Goal: Task Accomplishment & Management: Complete application form

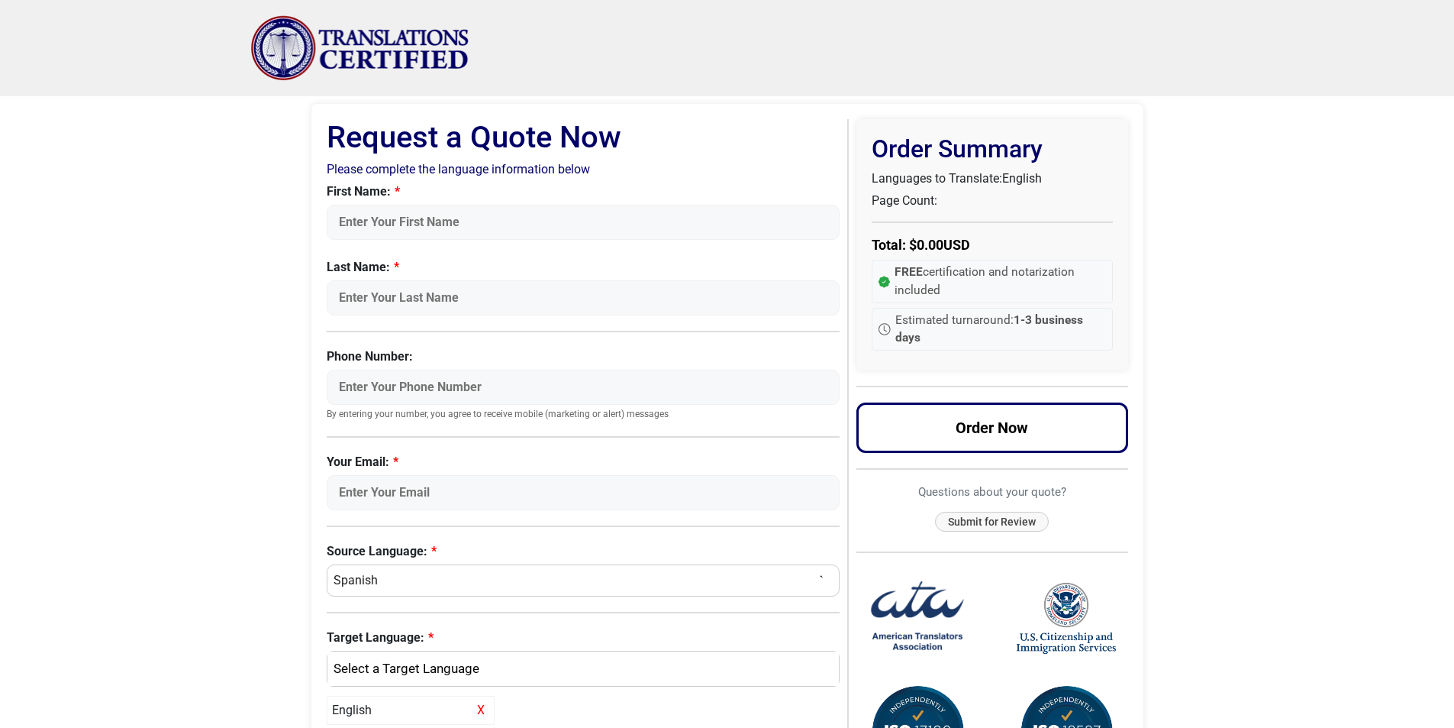
drag, startPoint x: 230, startPoint y: 318, endPoint x: 332, endPoint y: 263, distance: 116.1
click at [231, 318] on body "Skip to content Menu Menu Certified Translations Translation Services Documents…" at bounding box center [727, 581] width 1454 height 1163
click at [395, 215] on input "First Name:" at bounding box center [584, 222] width 514 height 35
type input "Salvador"
type input "Mendez"
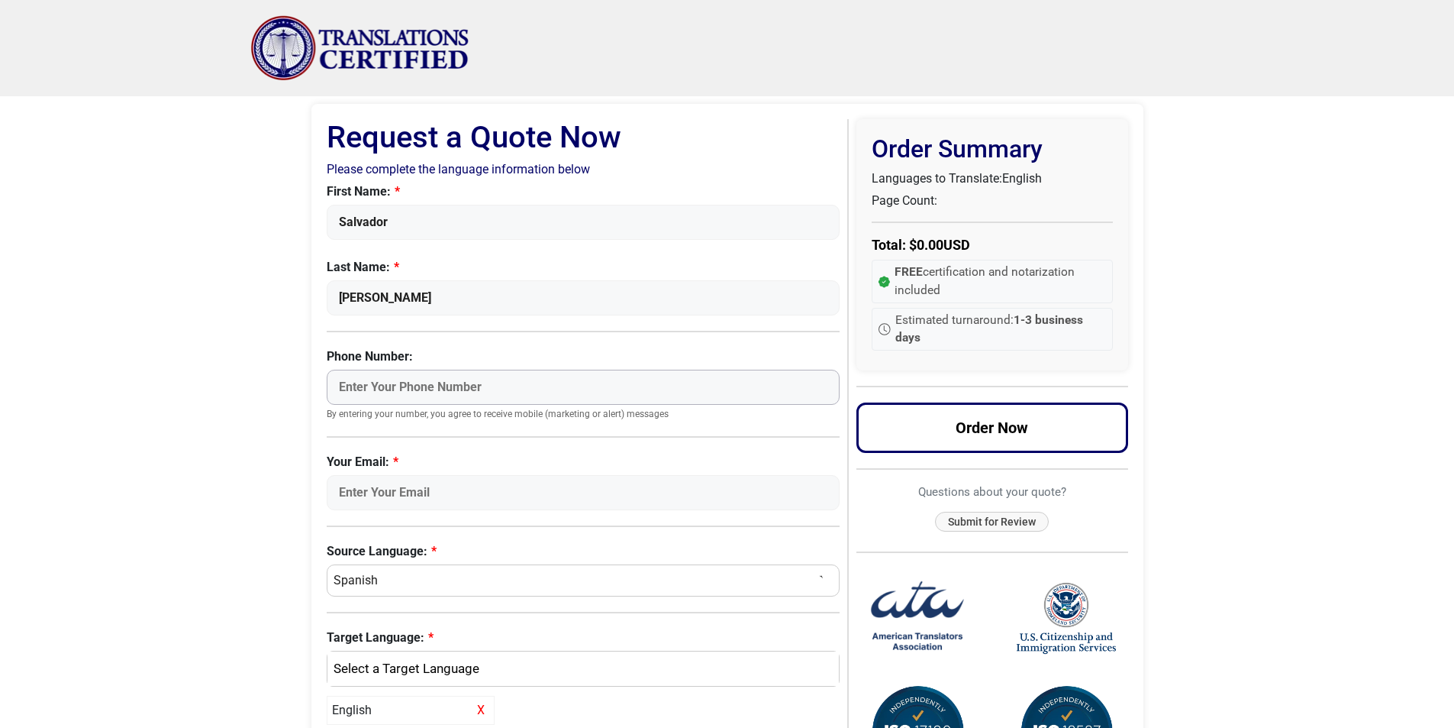
type input "01140897905"
type input "salvamendez87@gmail.com"
click at [221, 328] on body "Skip to content Menu Menu Certified Translations Translation Services Documents…" at bounding box center [727, 581] width 1454 height 1163
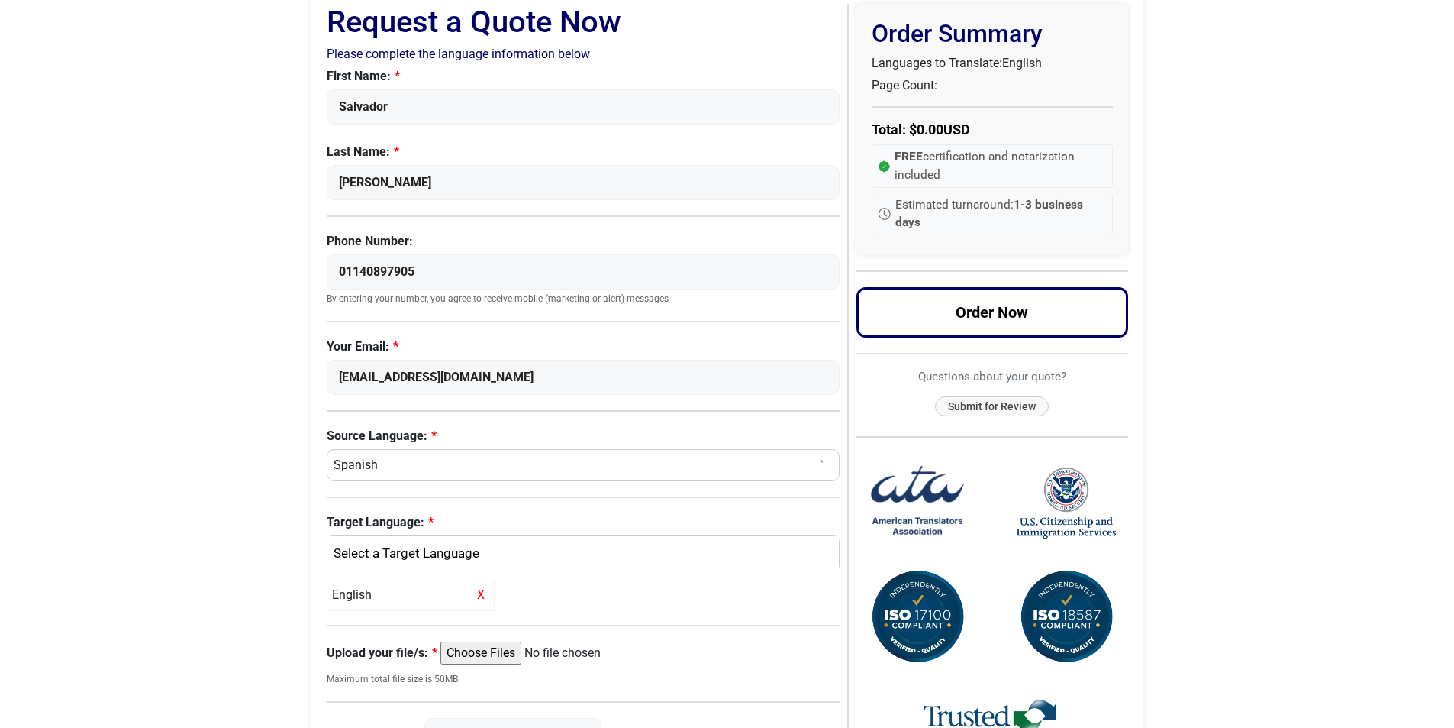
scroll to position [153, 0]
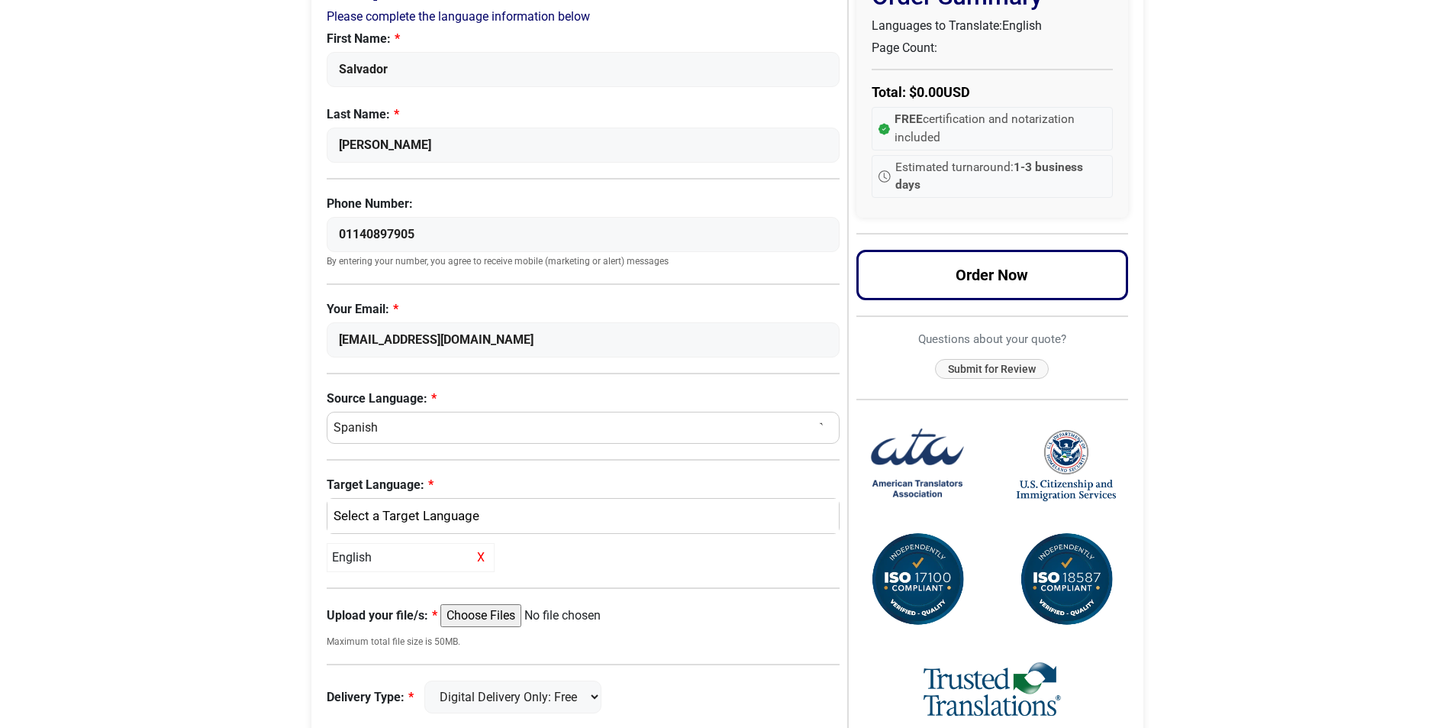
click at [358, 429] on select "Select a Language Afrikaans Albanian Amharic Arabic Armenian Belarusian Bulgari…" at bounding box center [584, 428] width 514 height 32
select select "Slovenian"
click at [327, 412] on select "Select a Language Afrikaans Albanian Amharic Arabic Armenian Belarusian Bulgari…" at bounding box center [584, 428] width 514 height 32
select select
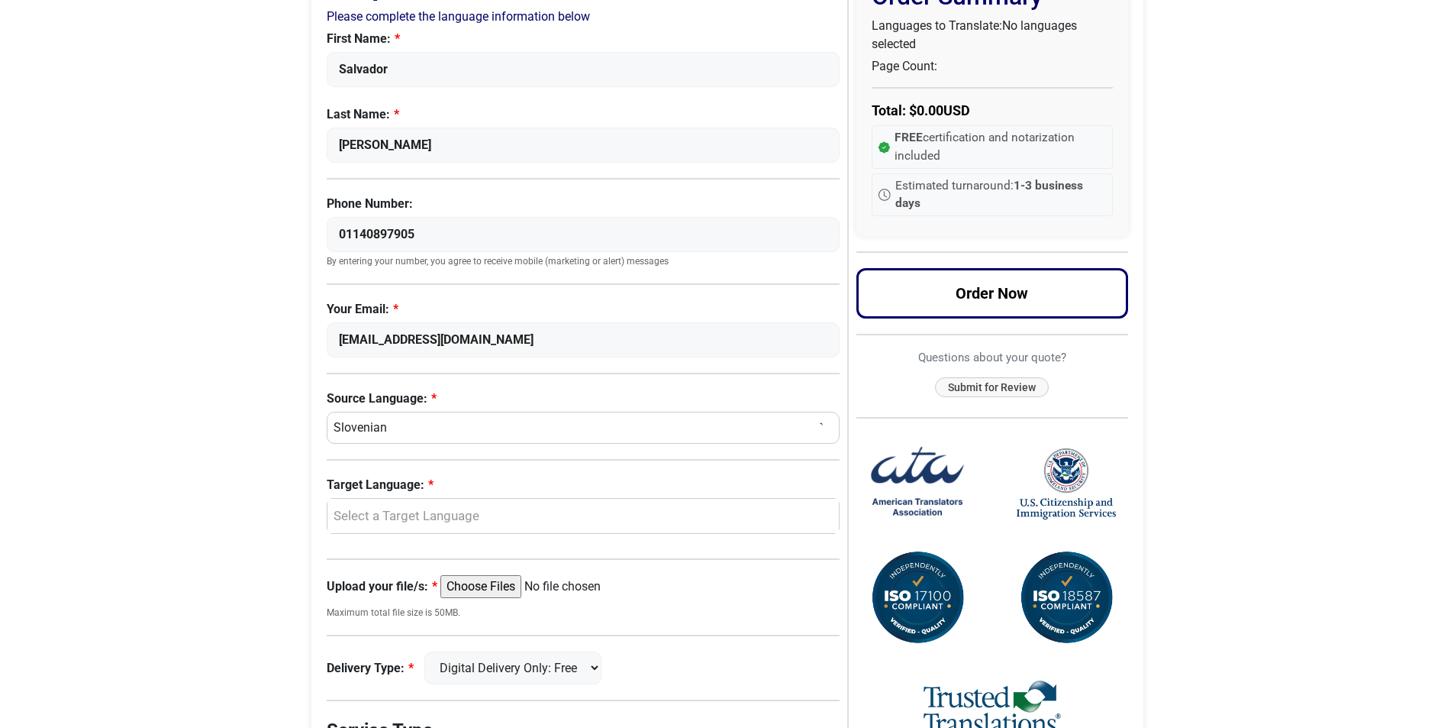
click at [180, 362] on body "Skip to content Menu Menu Certified Translations Translation Services Documents…" at bounding box center [727, 414] width 1454 height 1134
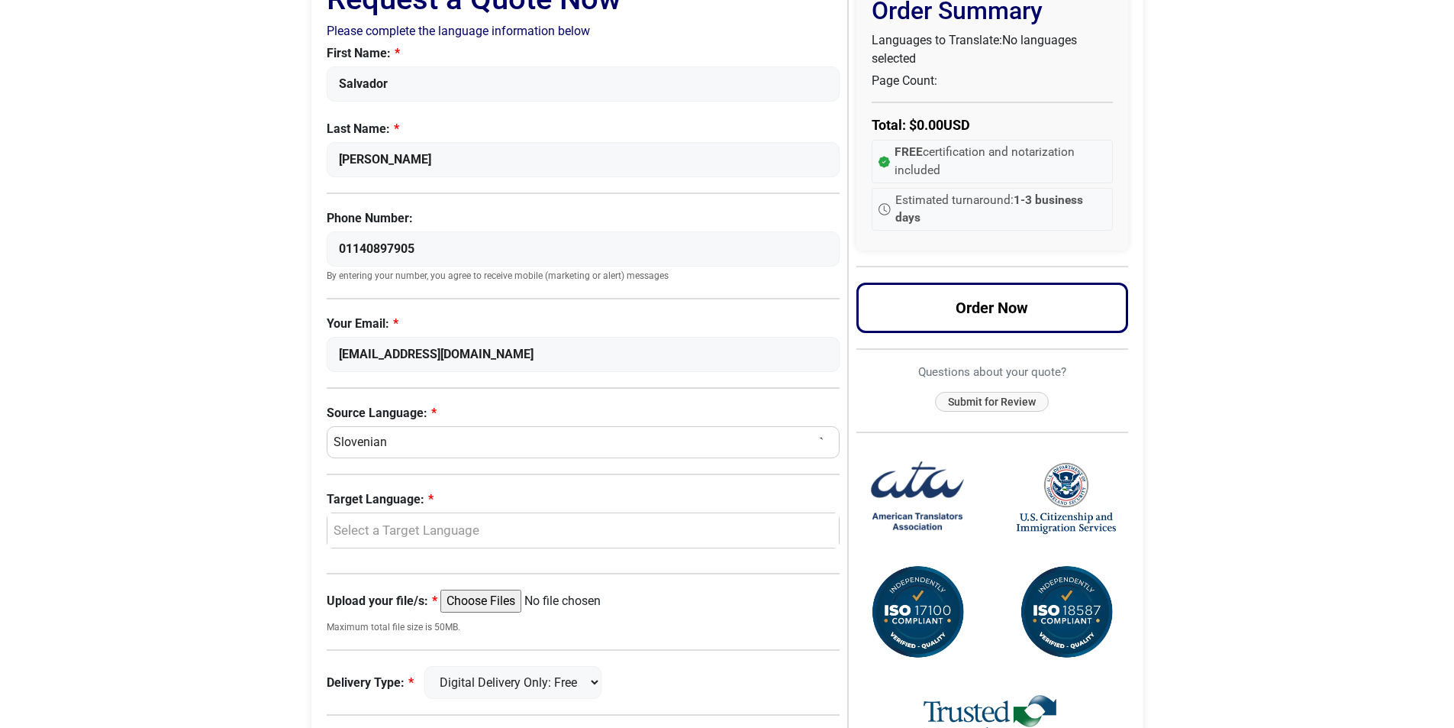
scroll to position [305, 0]
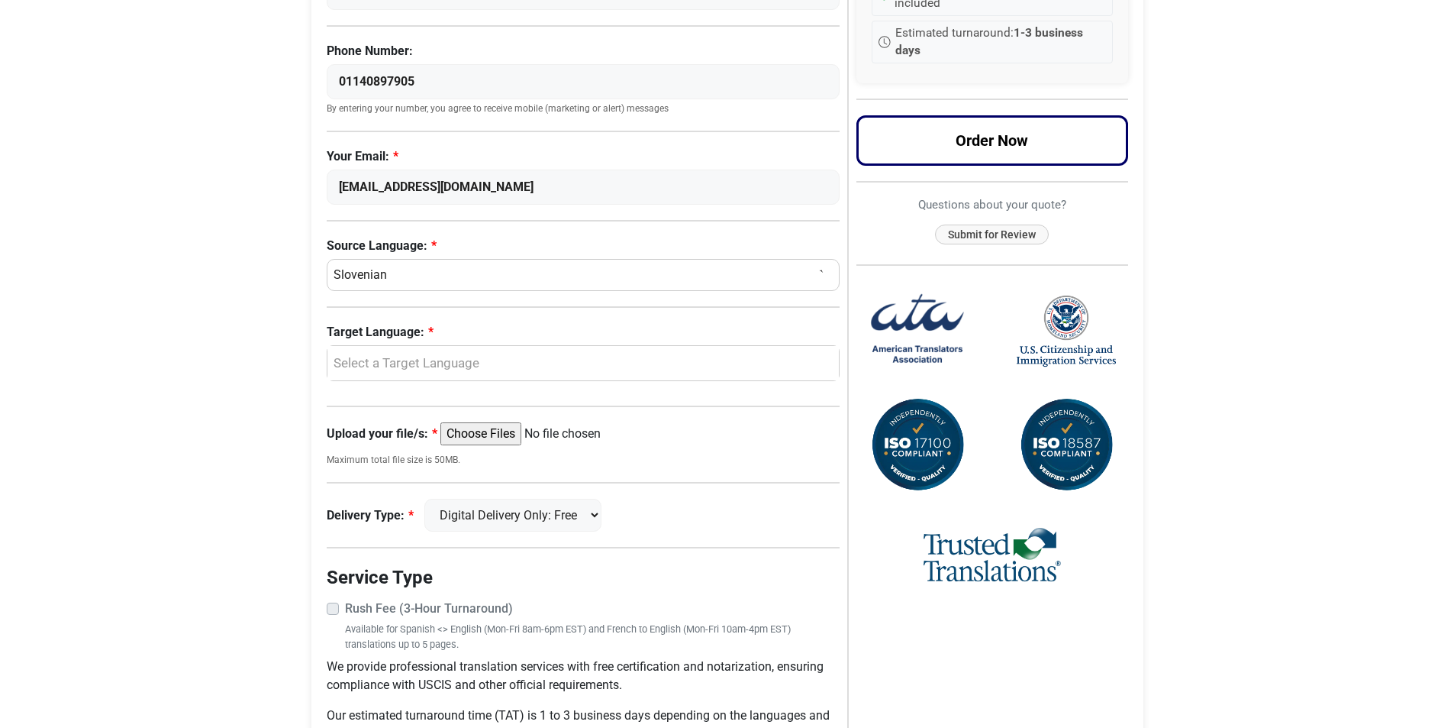
click at [479, 434] on input "Upload your file/s:" at bounding box center [558, 433] width 234 height 23
type input "C:\fakepath\New Microsoft Word Document.docx"
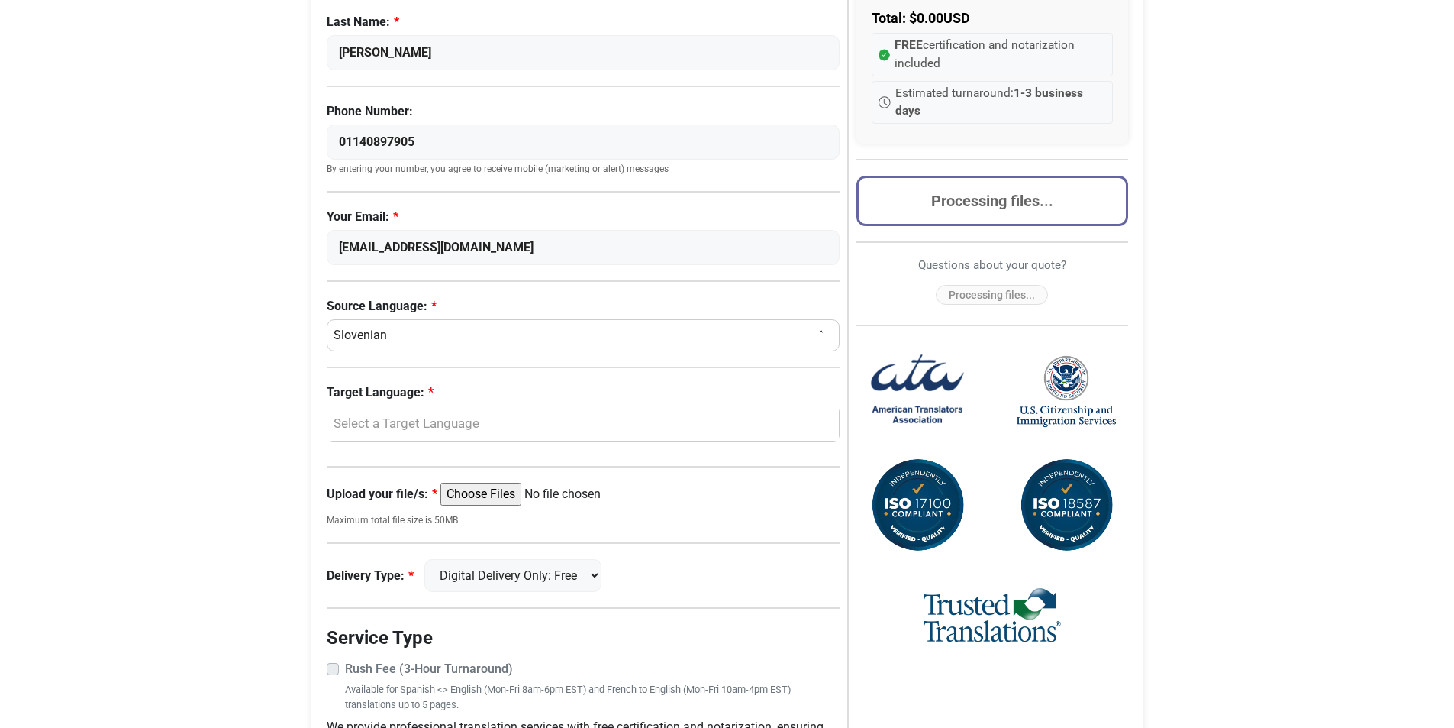
scroll to position [229, 0]
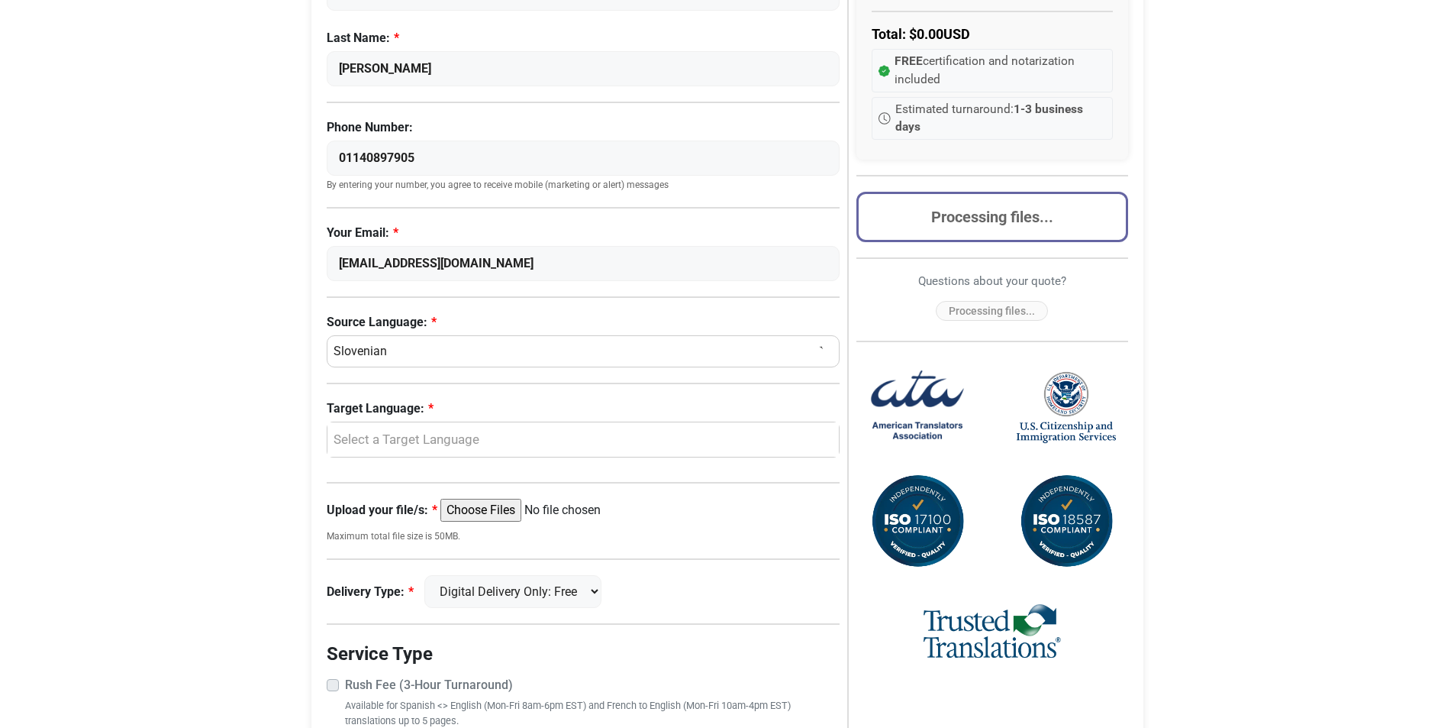
click at [1306, 252] on body "Skip to content Menu Menu Certified Translations Translation Services Documents…" at bounding box center [727, 338] width 1454 height 1134
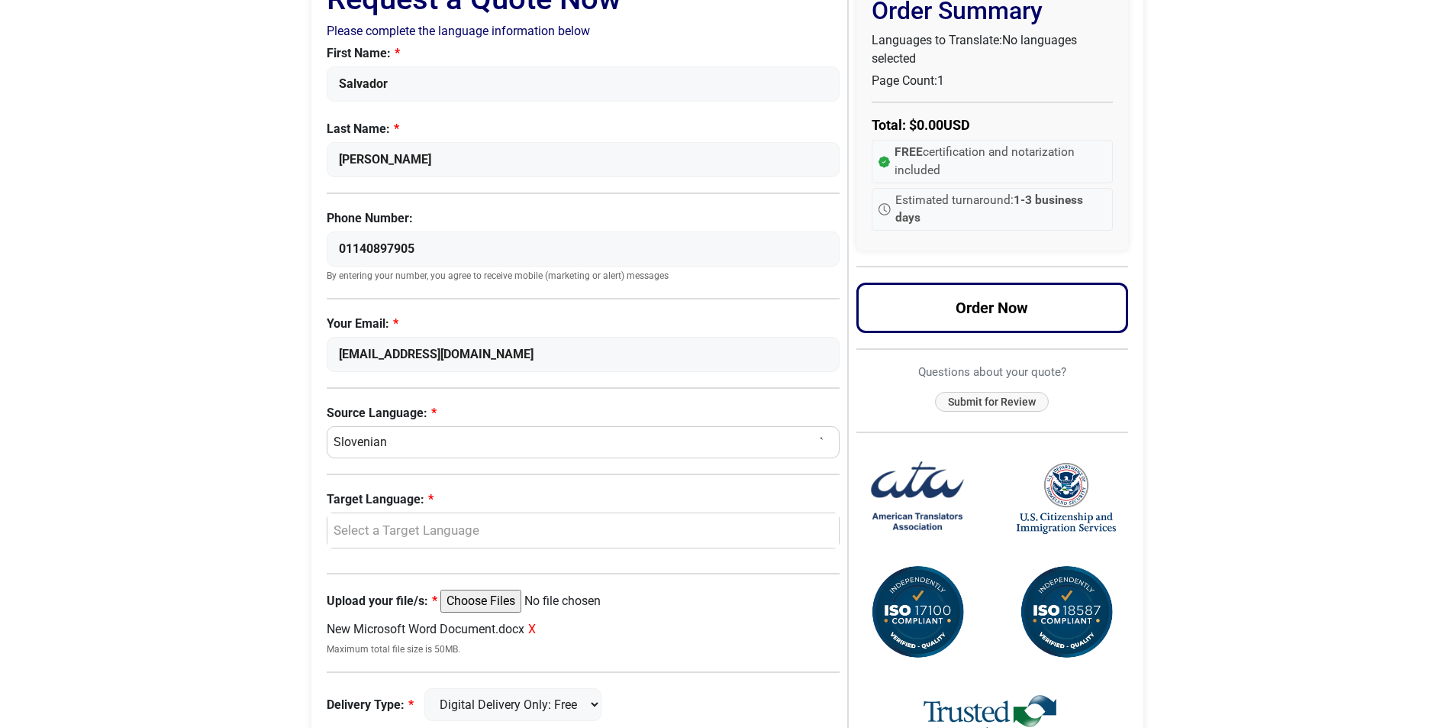
scroll to position [305, 0]
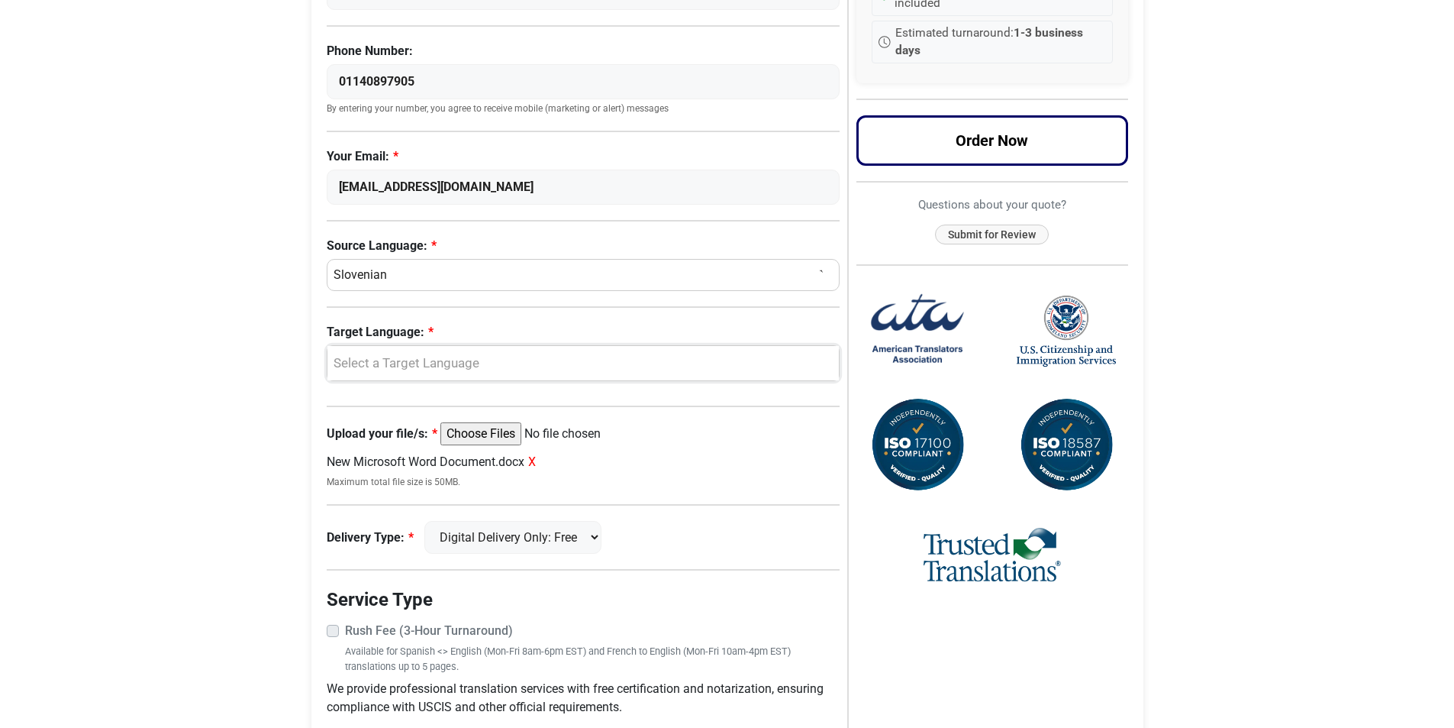
click at [407, 366] on div "Select a Target Language" at bounding box center [579, 363] width 489 height 20
click at [367, 436] on span "English" at bounding box center [366, 437] width 40 height 18
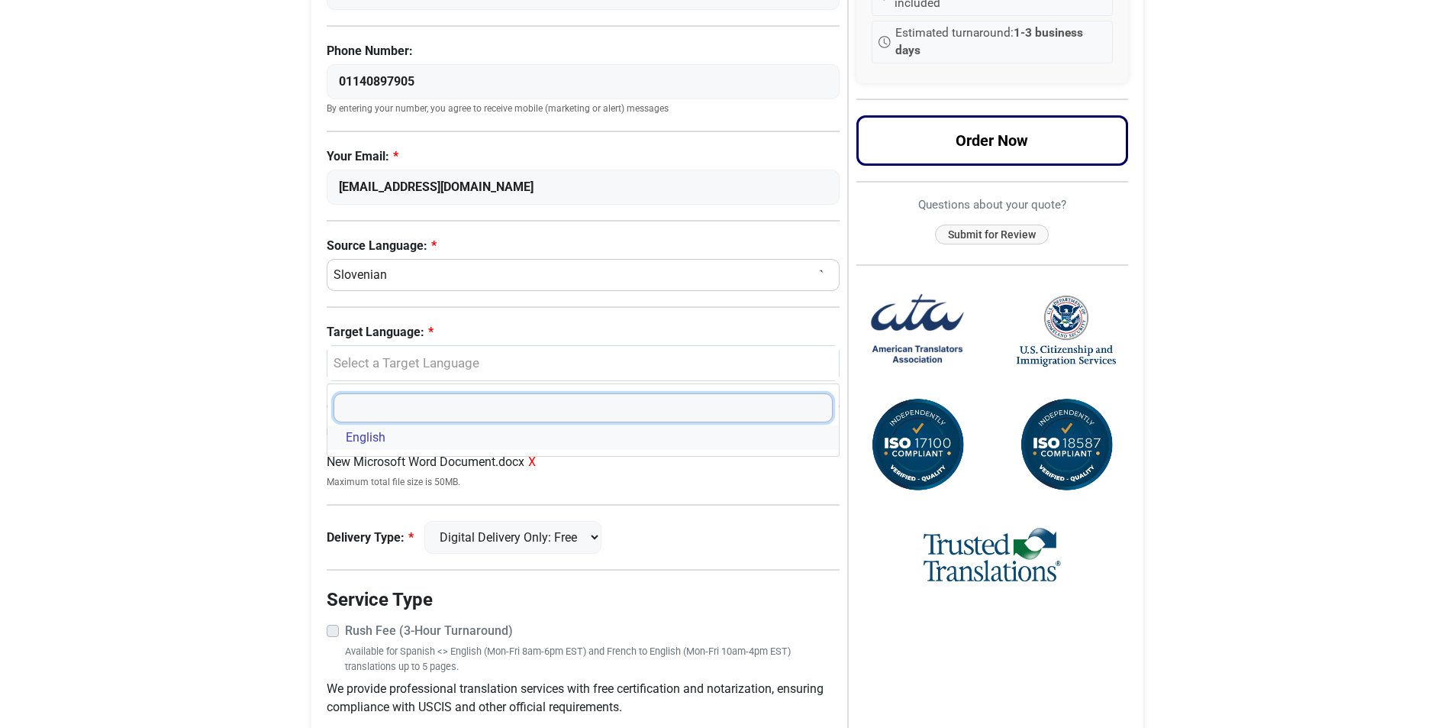
select select "English"
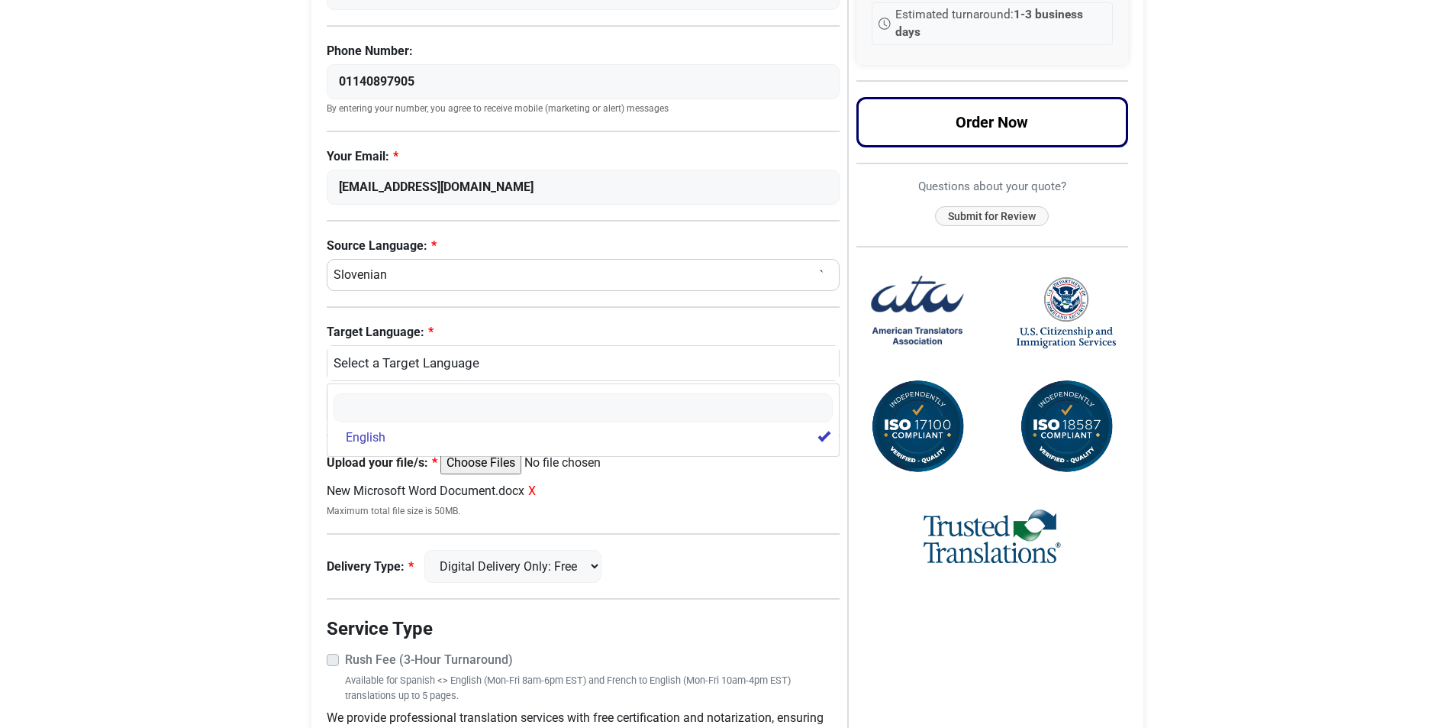
click at [103, 303] on body "Skip to content Menu Menu Certified Translations Translation Services Documents…" at bounding box center [727, 287] width 1454 height 1185
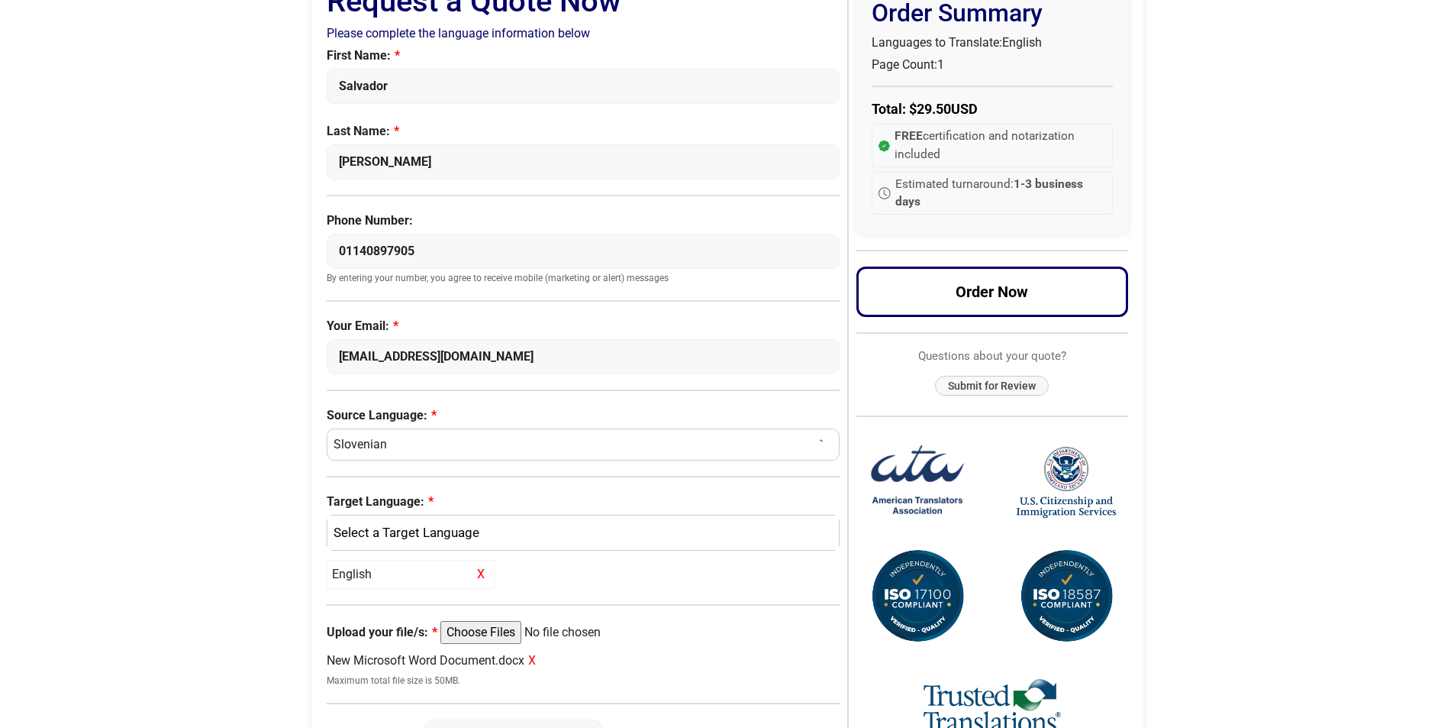
scroll to position [0, 0]
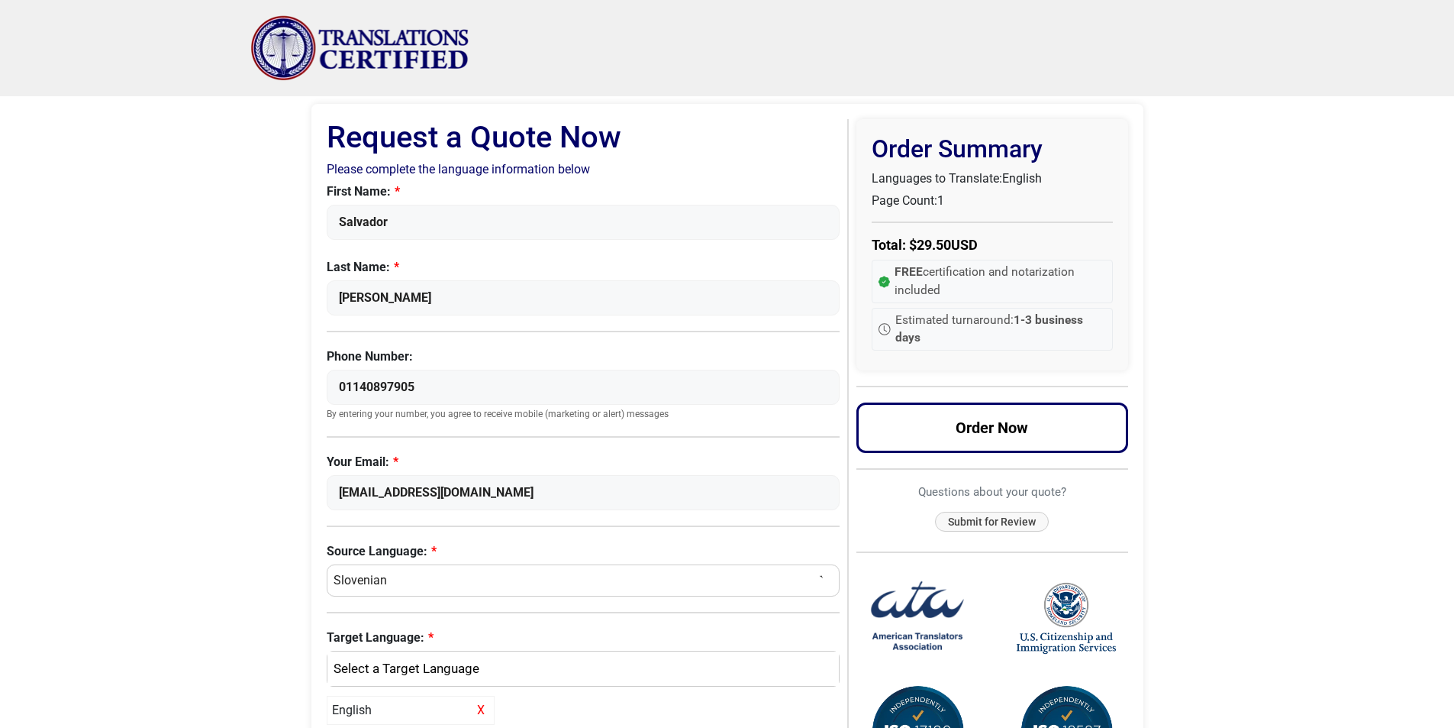
click at [342, 579] on select "Select a Language Afrikaans Albanian Amharic Arabic Armenian Belarusian Bulgari…" at bounding box center [584, 580] width 514 height 32
click at [188, 559] on body "Skip to content Menu Menu Certified Translations Translation Services Documents…" at bounding box center [727, 592] width 1454 height 1185
drag, startPoint x: 366, startPoint y: 586, endPoint x: 111, endPoint y: 504, distance: 268.0
click at [266, 579] on body "Skip to content Menu Menu Certified Translations Translation Services Documents…" at bounding box center [727, 592] width 1454 height 1185
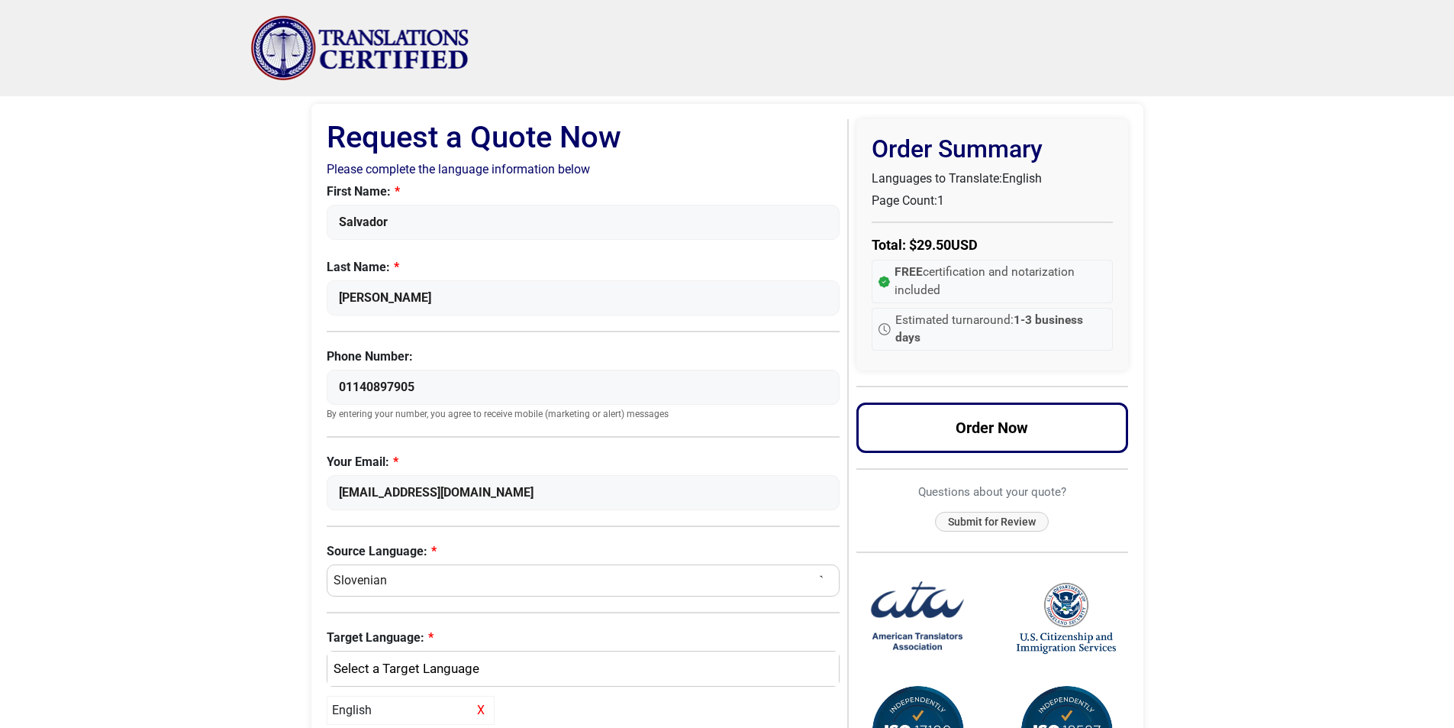
drag, startPoint x: 111, startPoint y: 504, endPoint x: 122, endPoint y: 481, distance: 25.6
click at [111, 504] on body "Skip to content Menu Menu Certified Translations Translation Services Documents…" at bounding box center [727, 592] width 1454 height 1185
click at [935, 242] on span "29.50" at bounding box center [934, 245] width 34 height 16
copy p "29.50"
